Goal: Task Accomplishment & Management: Use online tool/utility

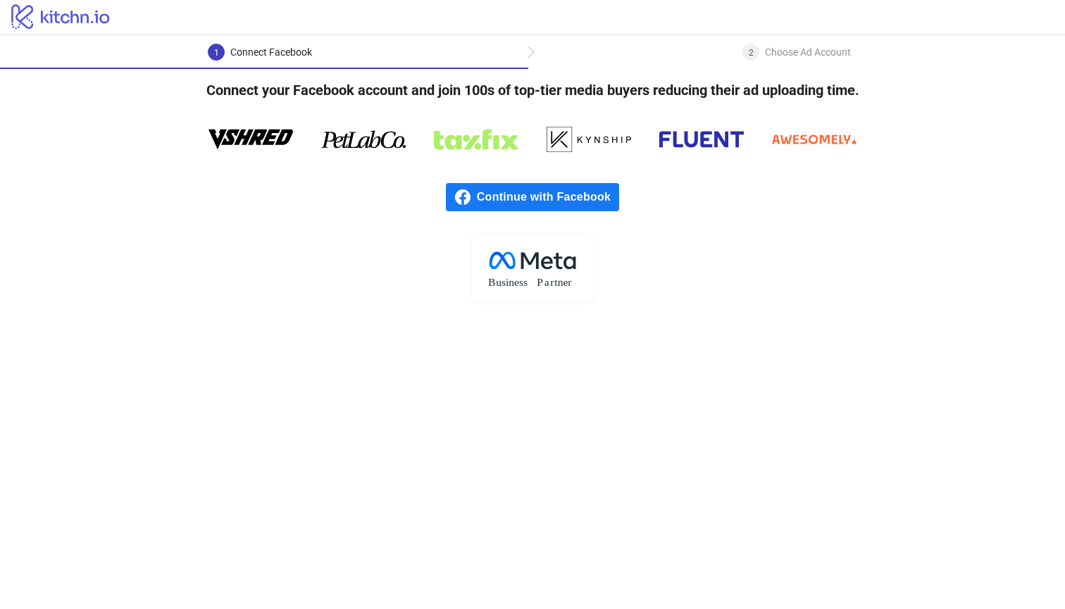
click at [554, 193] on span "Continue with Facebook" at bounding box center [548, 197] width 142 height 28
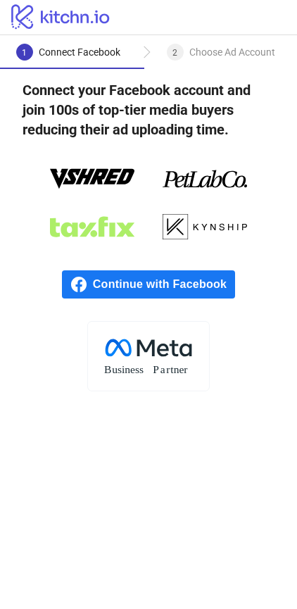
click at [135, 285] on span "Continue with Facebook" at bounding box center [164, 284] width 142 height 28
